Goal: Task Accomplishment & Management: Use online tool/utility

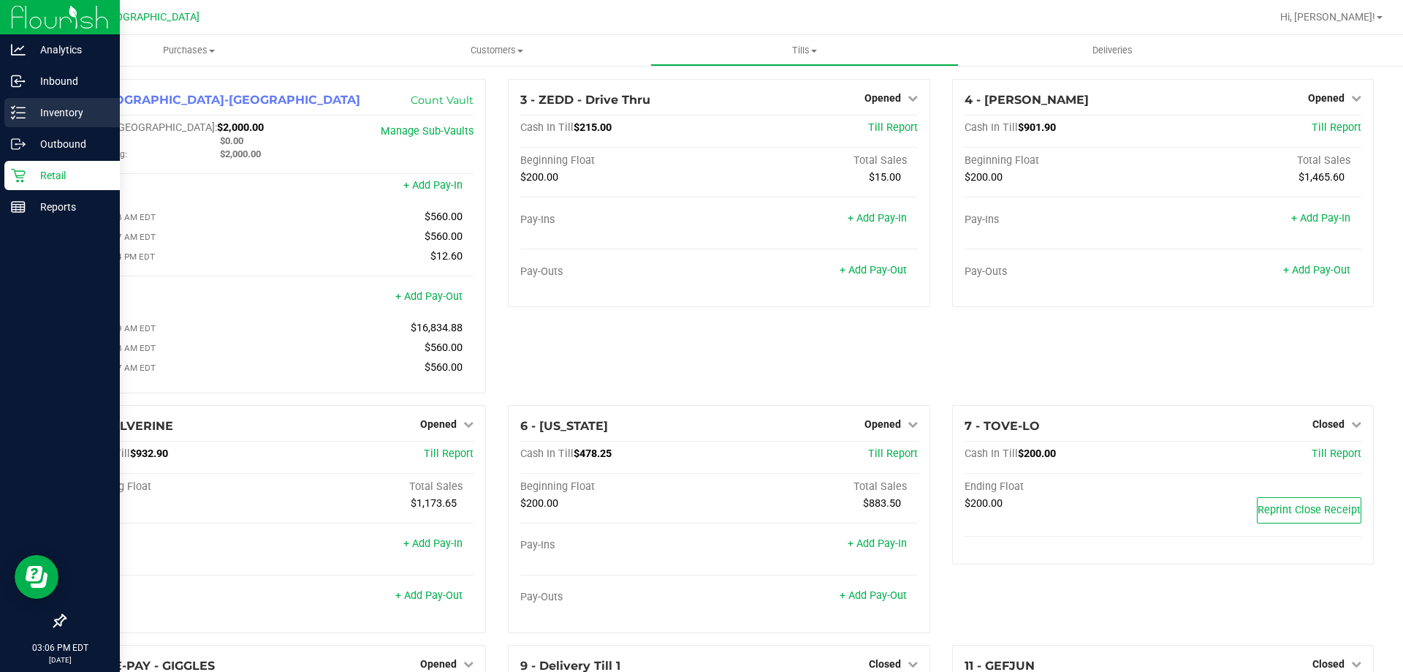
click at [0, 128] on link "Inventory" at bounding box center [60, 113] width 120 height 31
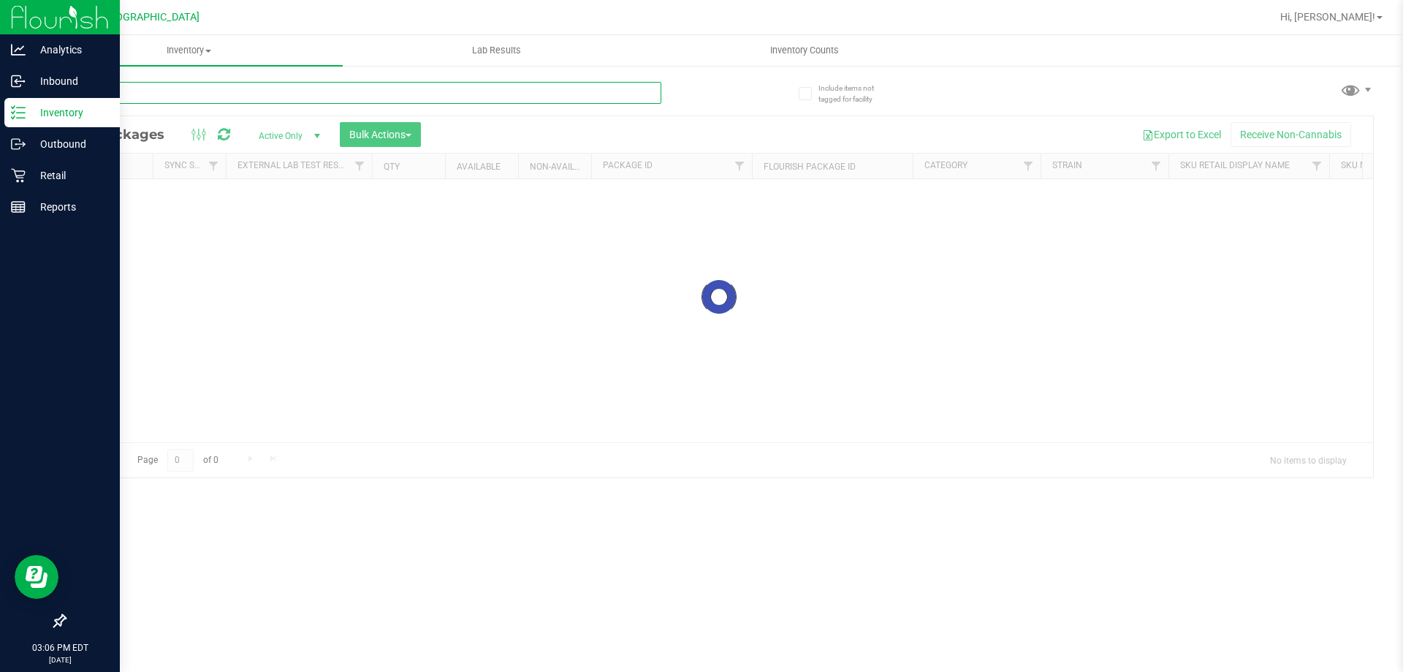
click at [379, 94] on input "text" at bounding box center [362, 93] width 597 height 22
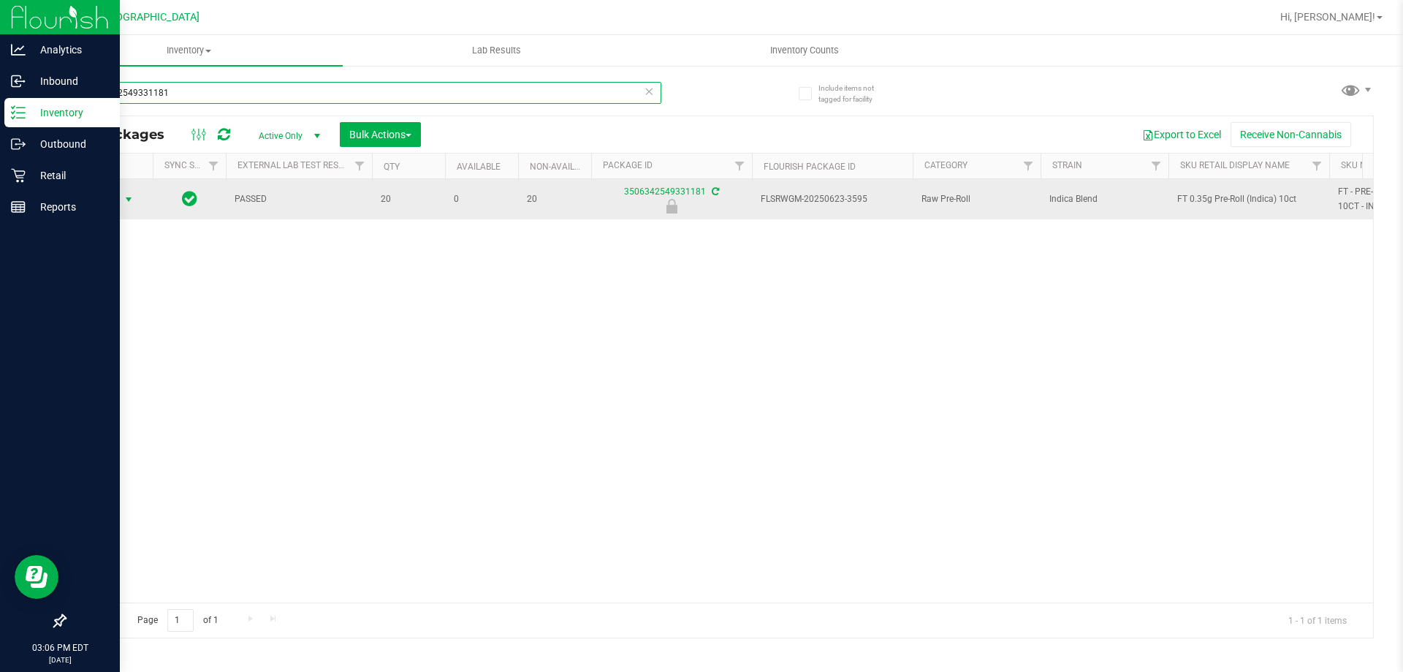
type input "3506342549331181"
click at [125, 197] on span "select" at bounding box center [129, 200] width 12 height 12
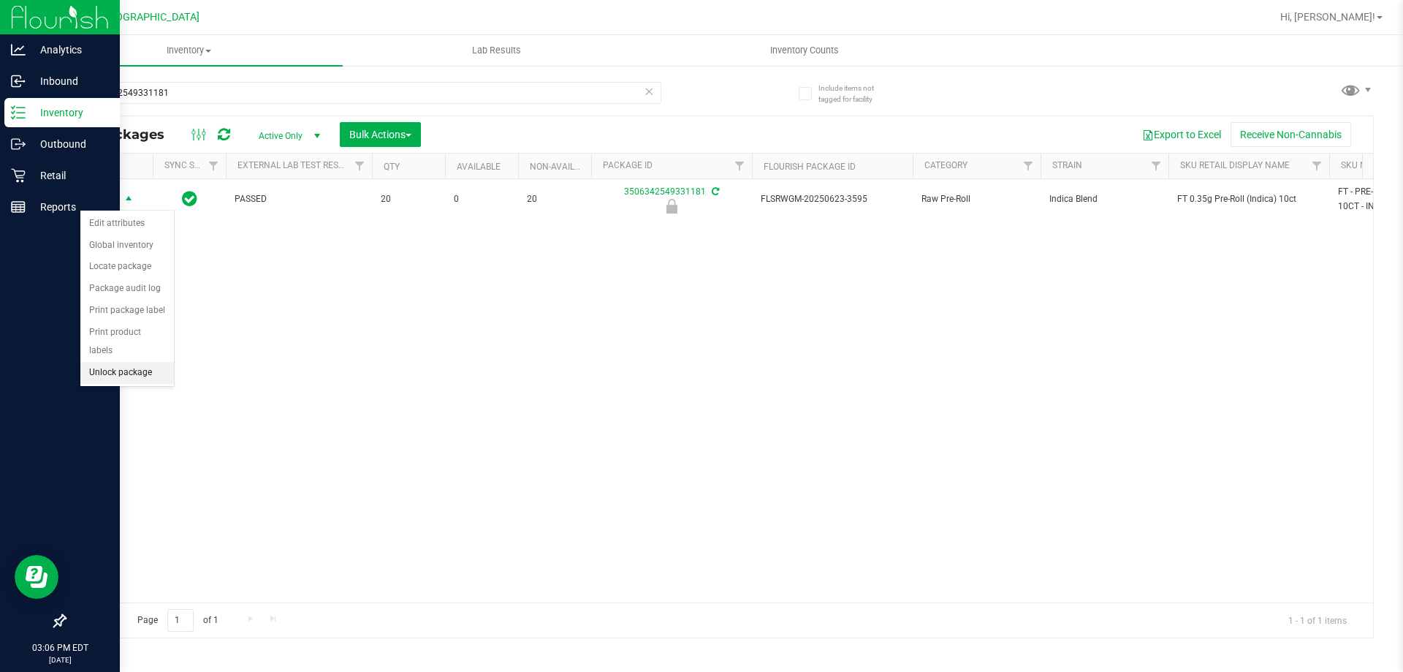
click at [118, 362] on li "Unlock package" at bounding box center [127, 373] width 94 height 22
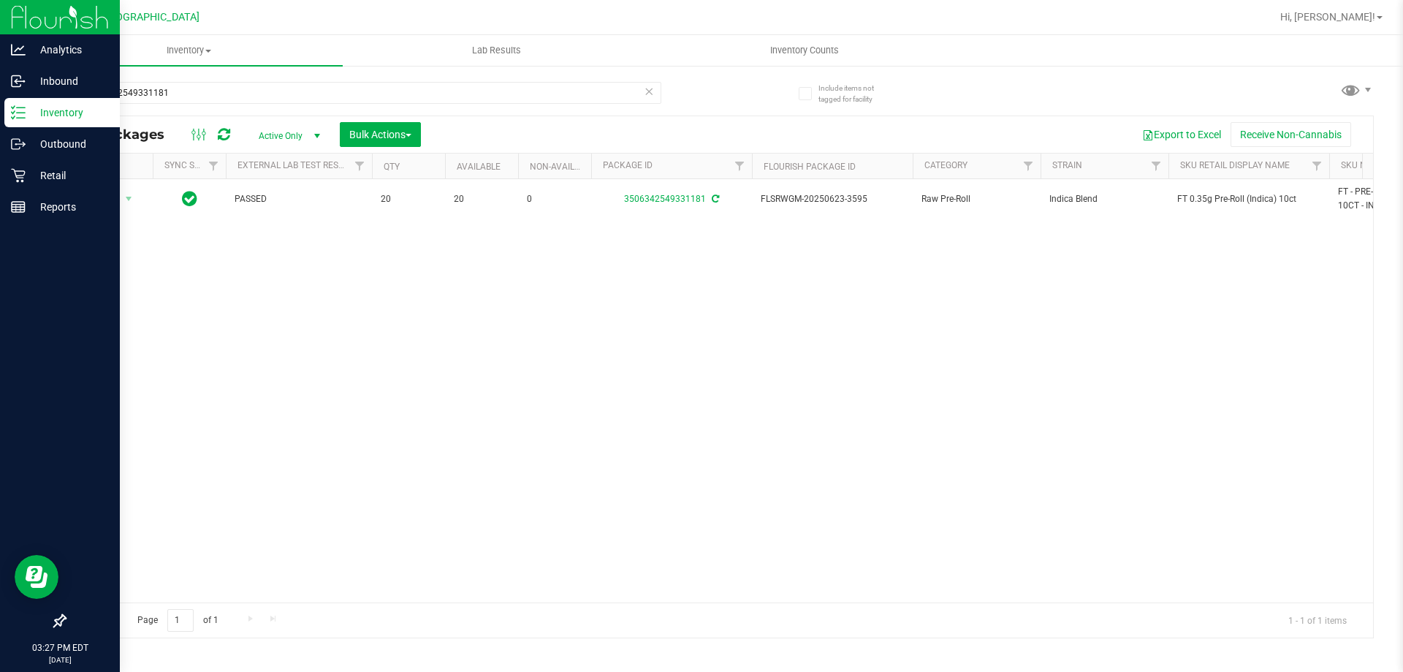
drag, startPoint x: 476, startPoint y: 455, endPoint x: 496, endPoint y: 365, distance: 92.0
click at [487, 401] on div "Action Action Adjust qty Create package Edit attributes Global inventory Locate…" at bounding box center [719, 390] width 1308 height 423
click at [256, 91] on input "3506342549331181" at bounding box center [362, 93] width 597 height 22
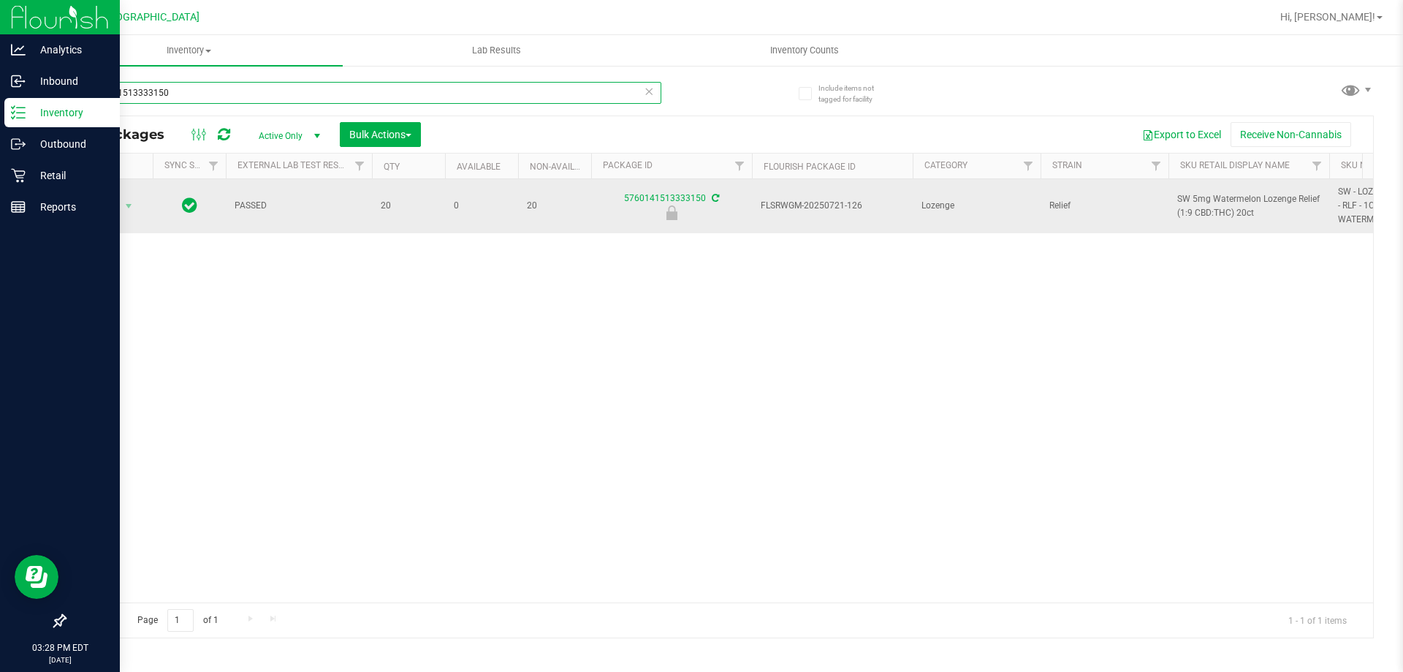
type input "5760141513333150"
click at [122, 213] on span "select" at bounding box center [129, 206] width 18 height 20
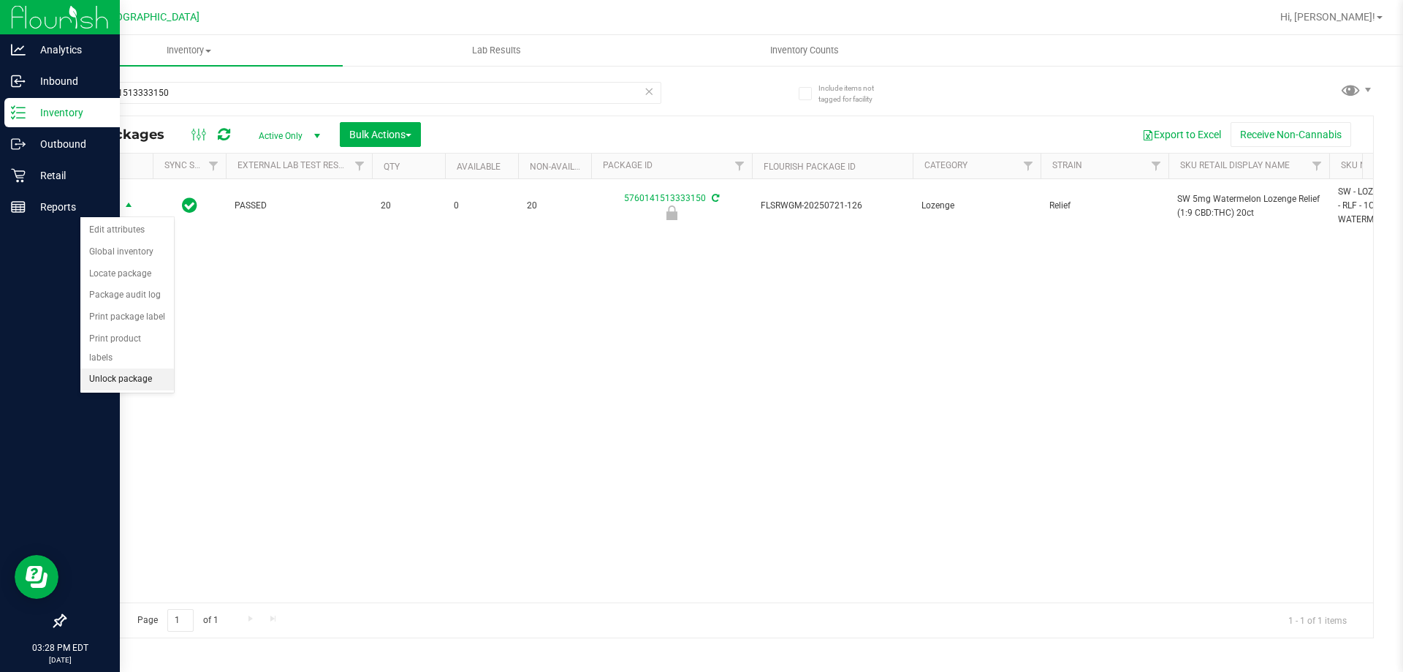
click at [144, 368] on li "Unlock package" at bounding box center [127, 379] width 94 height 22
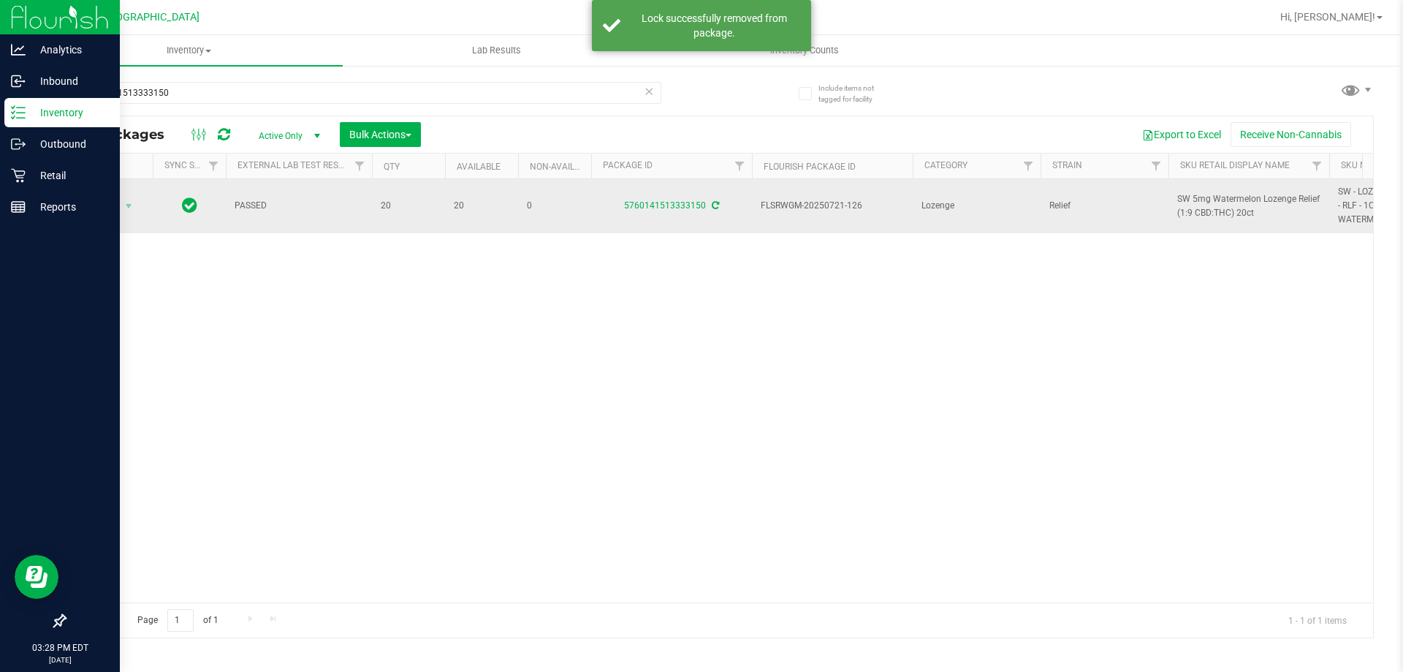
click at [1195, 203] on span "SW 5mg Watermelon Lozenge Relief (1:9 CBD:THC) 20ct" at bounding box center [1248, 206] width 143 height 28
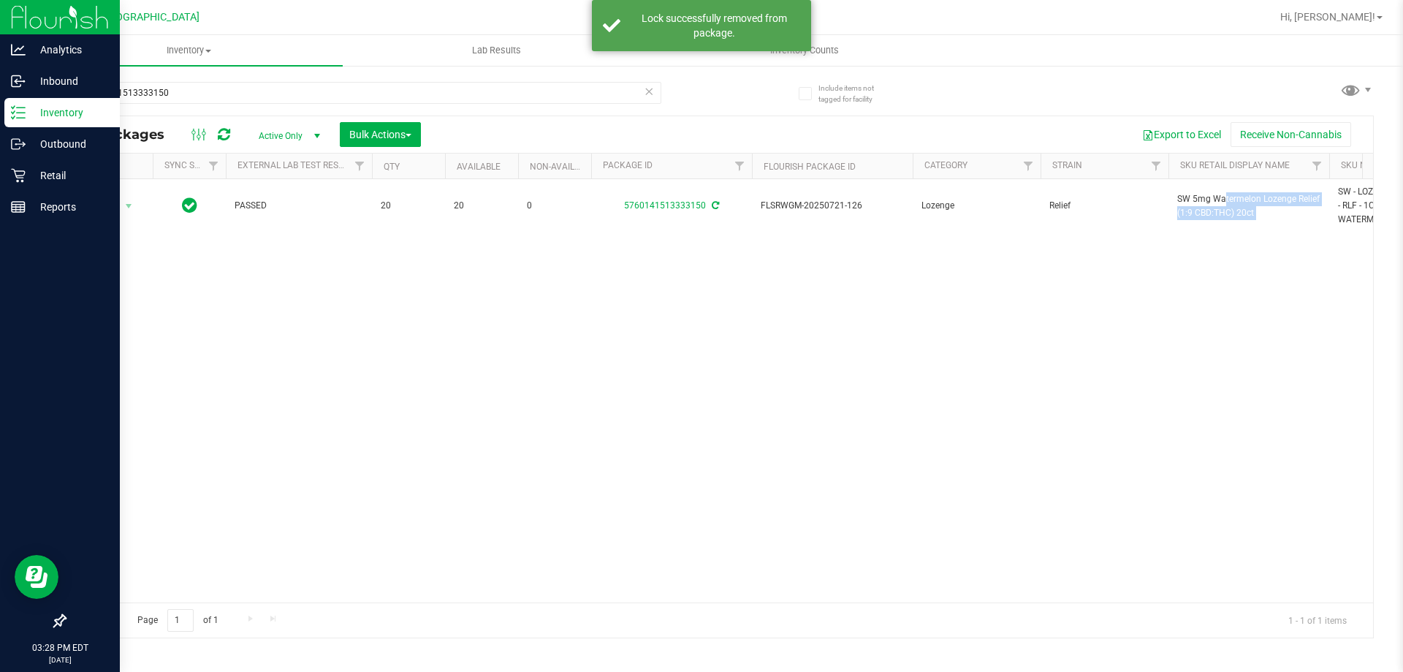
copy tr "SW 5mg Watermelon Lozenge Relief (1:9 CBD:THC) 20ct"
click at [499, 77] on div "5760141513333150" at bounding box center [391, 92] width 655 height 47
click at [500, 94] on input "5760141513333150" at bounding box center [362, 93] width 597 height 22
paste input "SW 5mg Watermelon Lozenge Relief (1:9 CBD:THC) 20ct"
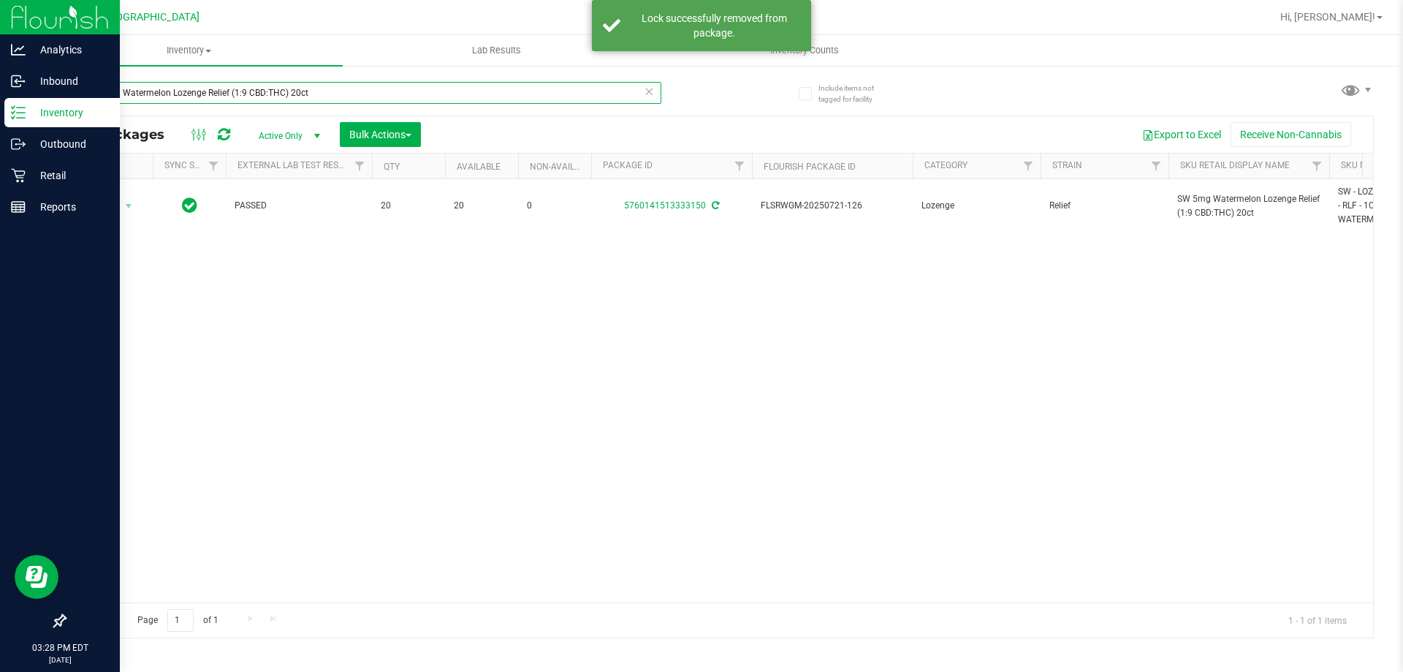
type input "SW 5mg Watermelon Lozenge Relief (1:9 CBD:THC) 20ct"
